Goal: Transaction & Acquisition: Purchase product/service

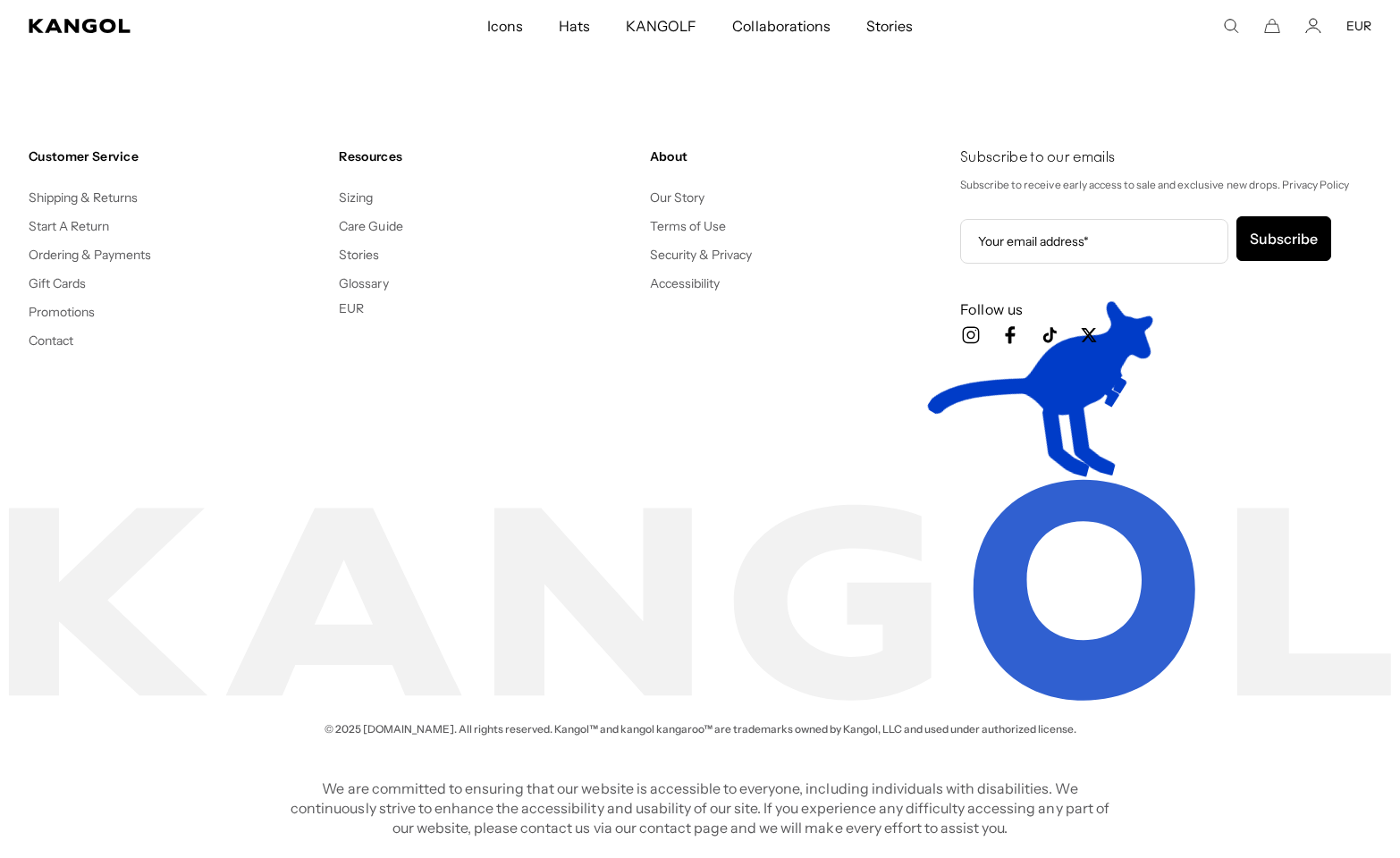
scroll to position [0, 368]
